Goal: Go to known website: Access a specific website the user already knows

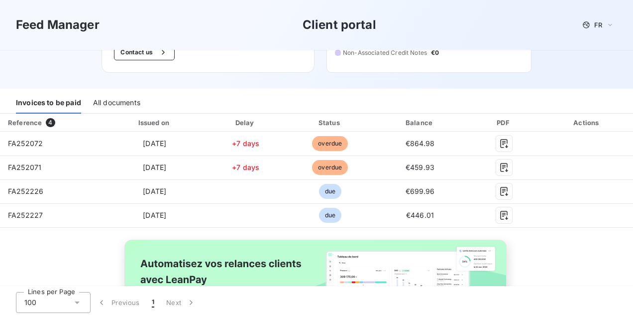
scroll to position [17, 0]
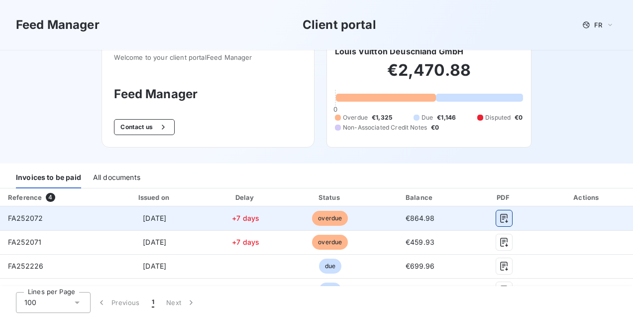
click at [499, 213] on icon "button" at bounding box center [504, 218] width 10 height 10
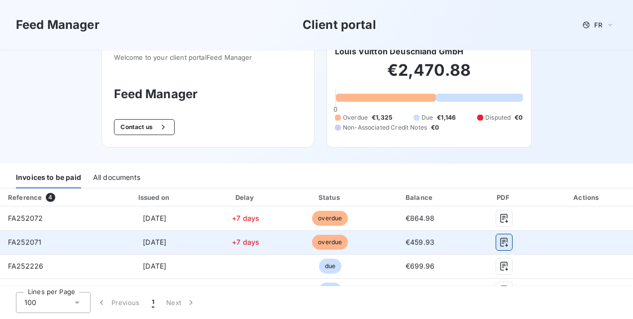
click at [504, 242] on button "button" at bounding box center [504, 242] width 16 height 16
